Goal: Information Seeking & Learning: Check status

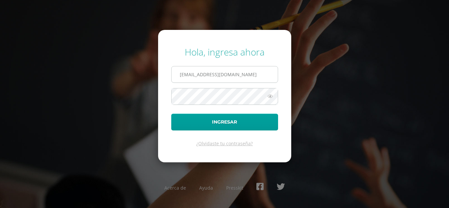
click at [227, 77] on input "2022019@maiagt.org" at bounding box center [224, 74] width 106 height 16
type input "2"
type input "andreayaxon2023@maiagt.org"
click at [171, 114] on button "Ingresar" at bounding box center [224, 122] width 107 height 17
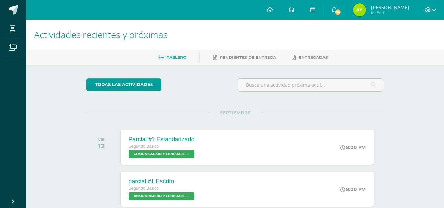
click at [369, 11] on span "Andrea Maribel Mi Perfil" at bounding box center [380, 9] width 58 height 13
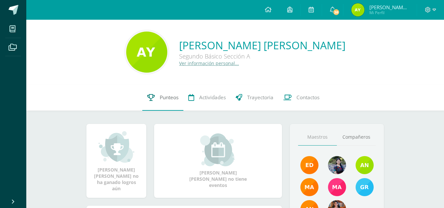
click at [166, 94] on span "Punteos" at bounding box center [169, 97] width 19 height 7
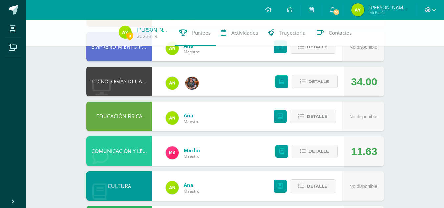
scroll to position [108, 0]
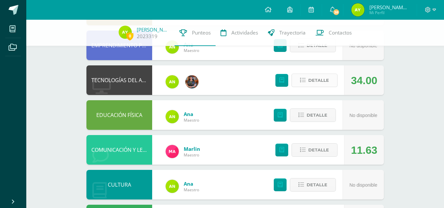
click at [297, 79] on button "Detalle" at bounding box center [314, 80] width 46 height 13
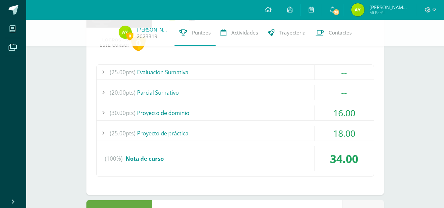
scroll to position [177, 0]
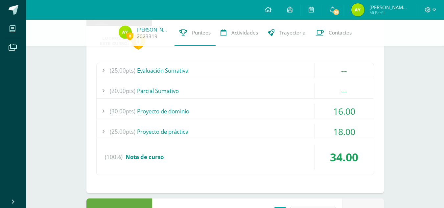
click at [282, 92] on div "(20.00pts) [GEOGRAPHIC_DATA]" at bounding box center [235, 90] width 277 height 15
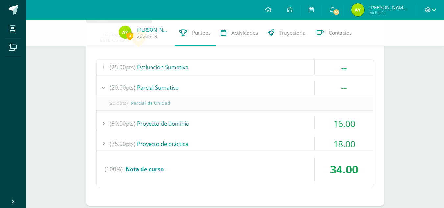
scroll to position [180, 0]
click at [286, 68] on div "(25.00pts) Evaluación Sumativa" at bounding box center [235, 67] width 277 height 15
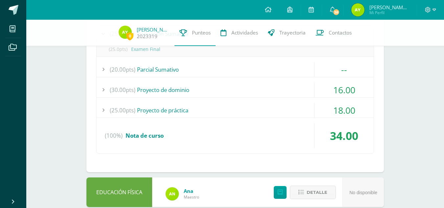
scroll to position [214, 0]
click at [273, 108] on div "(25.00pts) Proyecto de práctica" at bounding box center [235, 109] width 277 height 15
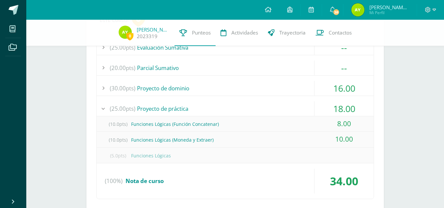
scroll to position [199, 0]
click at [275, 92] on div "(30.00pts) Proyecto de dominio" at bounding box center [235, 88] width 277 height 15
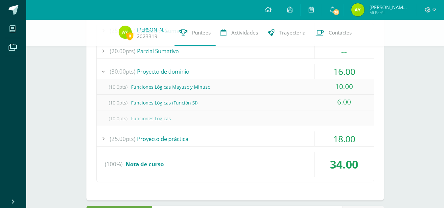
scroll to position [217, 0]
click at [205, 143] on div "(25.00pts) Proyecto de práctica" at bounding box center [235, 138] width 277 height 15
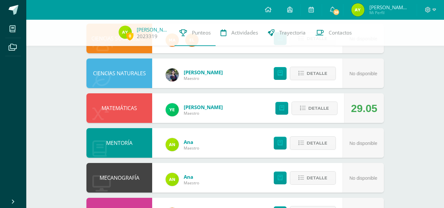
scroll to position [570, 0]
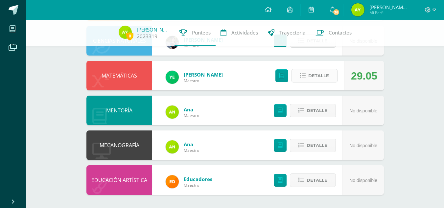
click at [313, 80] on span "Detalle" at bounding box center [318, 76] width 21 height 12
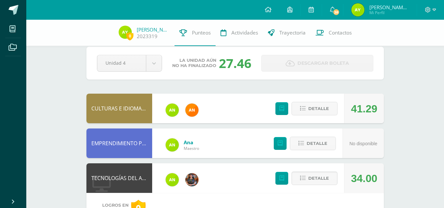
scroll to position [0, 0]
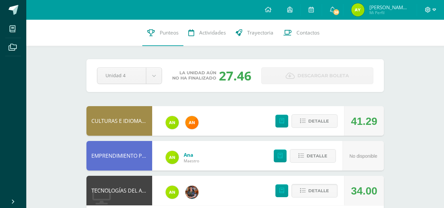
click at [430, 10] on icon at bounding box center [428, 10] width 6 height 6
click at [415, 46] on span "Cerrar sesión" at bounding box center [413, 44] width 30 height 6
